Goal: Task Accomplishment & Management: Manage account settings

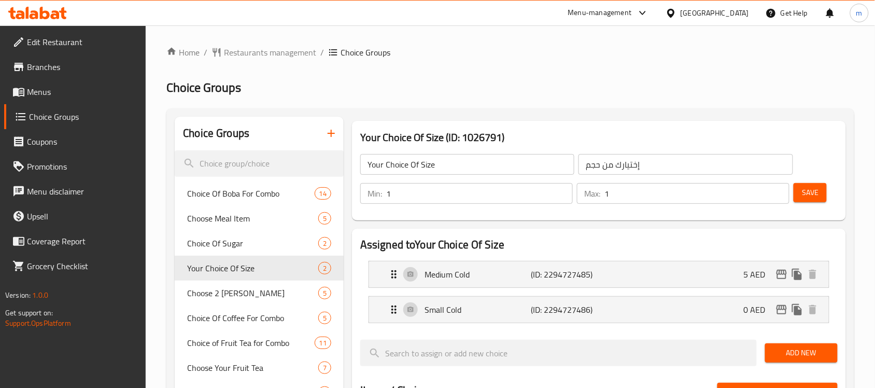
click at [52, 24] on div "Menu-management [GEOGRAPHIC_DATA] Get Help m" at bounding box center [437, 13] width 875 height 25
click at [56, 19] on icon at bounding box center [37, 13] width 59 height 12
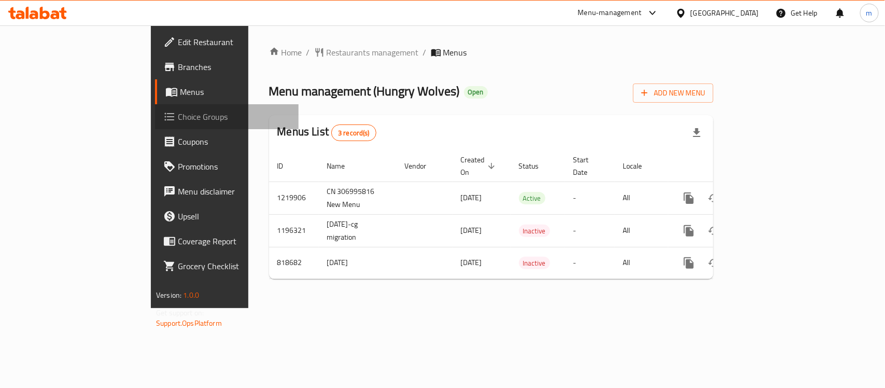
click at [178, 113] on span "Choice Groups" at bounding box center [234, 116] width 113 height 12
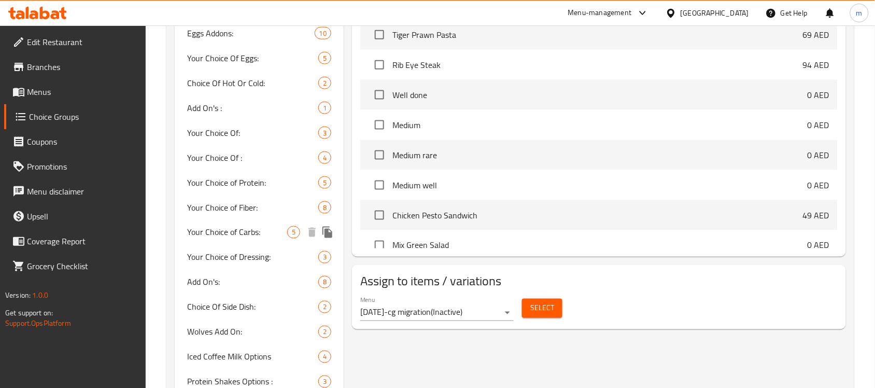
scroll to position [389, 0]
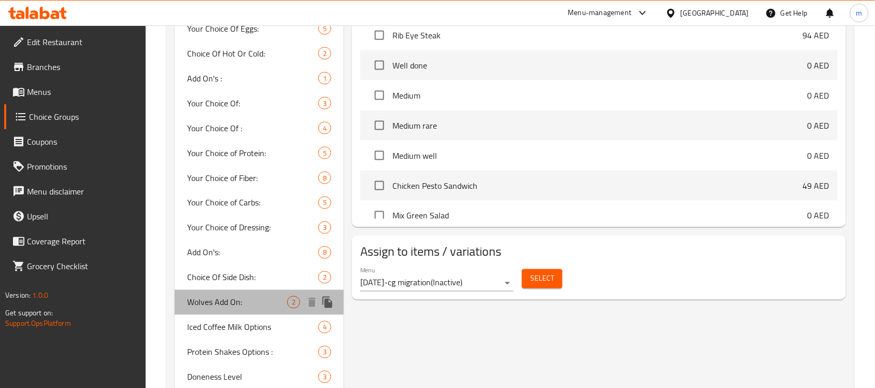
click at [228, 302] on span "Wolves Add On:" at bounding box center [237, 302] width 100 height 12
type input "Wolves Add On:"
type input "Wolves Italiano Add On:"
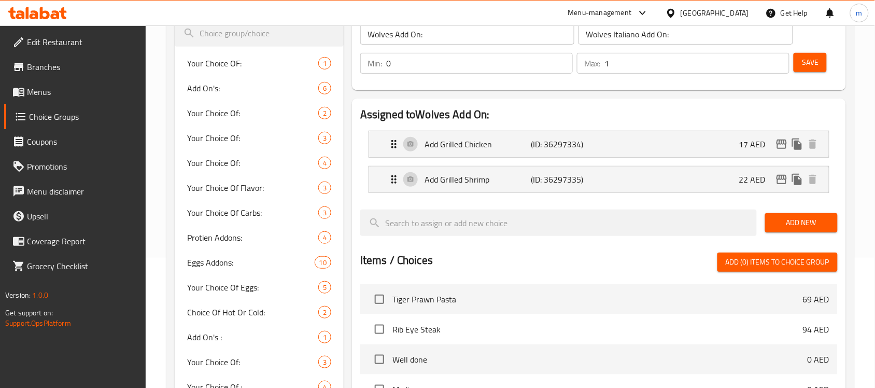
scroll to position [194, 0]
